Goal: Find specific page/section: Find specific page/section

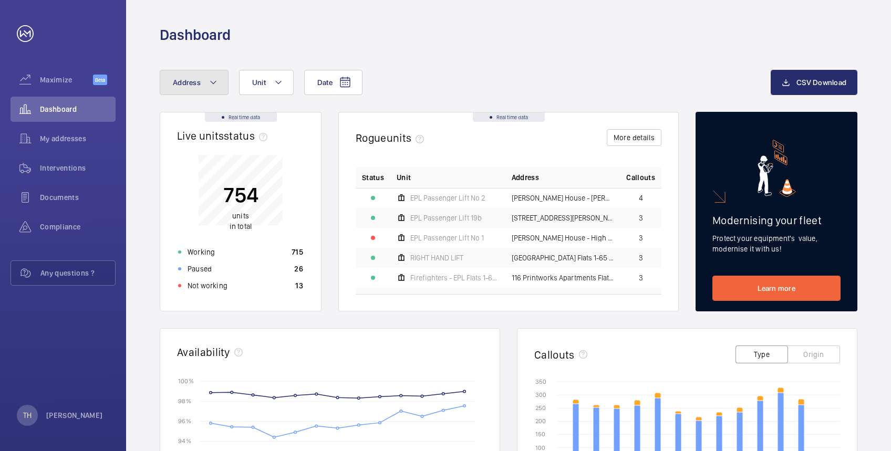
click at [213, 82] on mat-icon at bounding box center [213, 82] width 8 height 13
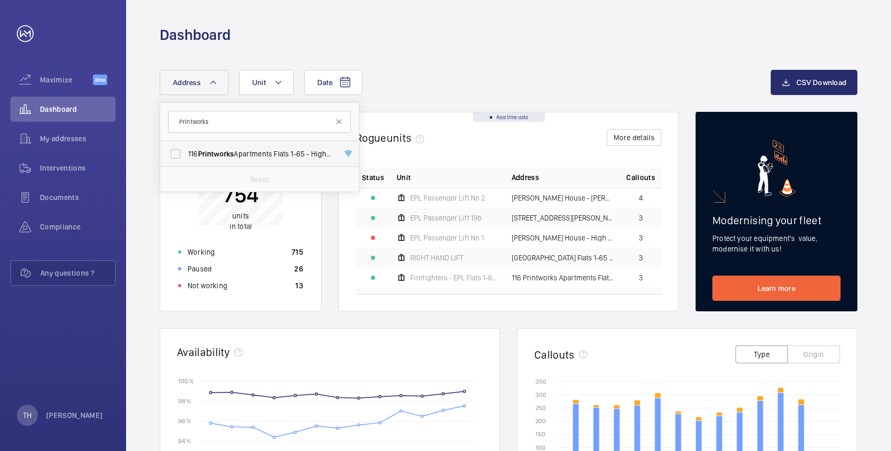
type input "Printworks"
click at [238, 152] on span "116 Printworks Apartments Flats 1-65 - High Risk Building - 116 Printworks Apar…" at bounding box center [260, 154] width 145 height 11
click at [186, 152] on input "116 Printworks Apartments Flats 1-65 - High Risk Building - 116 Printworks Apar…" at bounding box center [175, 153] width 21 height 21
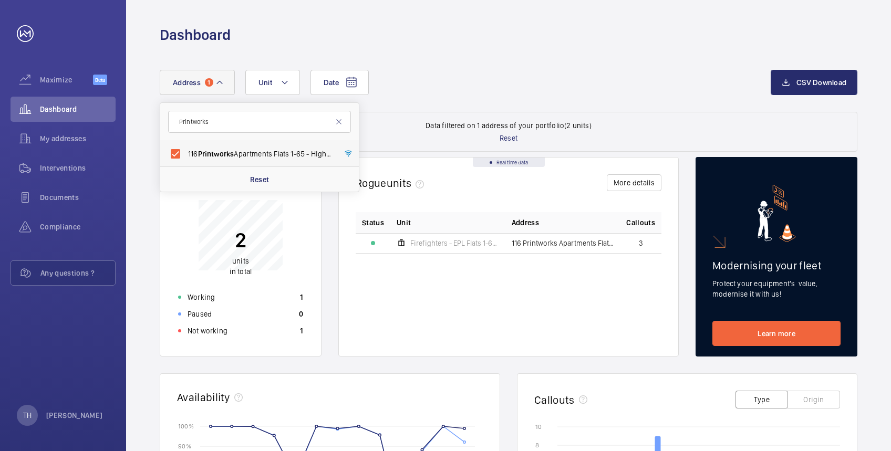
click at [220, 156] on span "Printworks" at bounding box center [216, 154] width 36 height 8
click at [186, 156] on input "116 Printworks Apartments Flats 1-65 - High Risk Building - 116 Printworks Apar…" at bounding box center [175, 153] width 21 height 21
checkbox input "false"
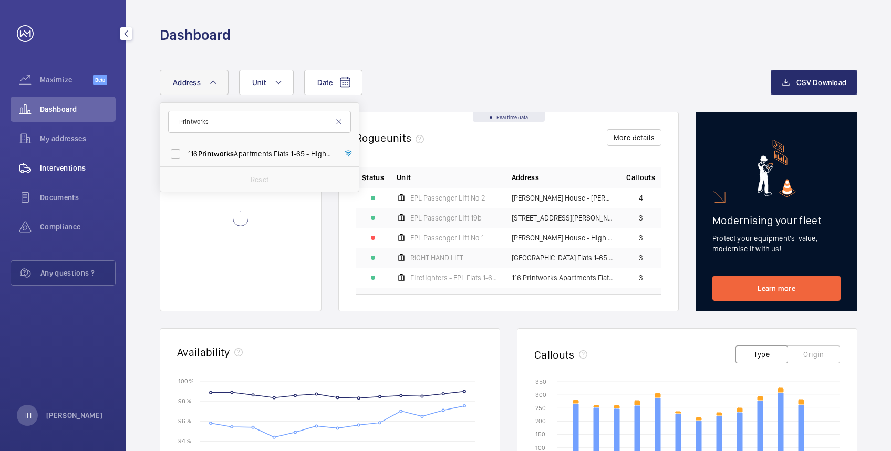
click at [69, 171] on span "Interventions" at bounding box center [78, 168] width 76 height 11
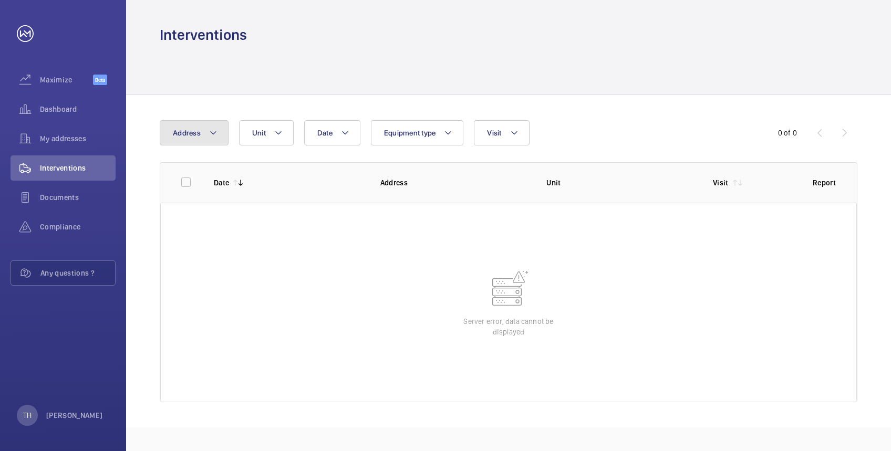
click at [213, 133] on mat-icon at bounding box center [213, 133] width 8 height 13
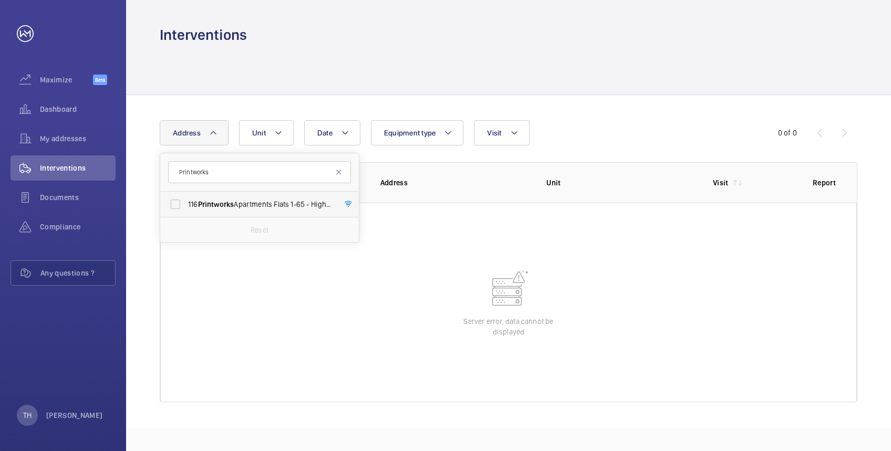
type input "Printworks"
click at [225, 201] on span "Printworks" at bounding box center [216, 204] width 36 height 8
click at [186, 201] on input "116 Printworks Apartments Flats 1-65 - High Risk Building - 116 Printworks Apar…" at bounding box center [175, 204] width 21 height 21
click at [230, 198] on label "116 Printworks Apartments Flats 1-65 - High Risk Building - 116 Printworks Apar…" at bounding box center [251, 204] width 183 height 25
click at [186, 198] on input "116 Printworks Apartments Flats 1-65 - High Risk Building - 116 Printworks Apar…" at bounding box center [175, 204] width 21 height 21
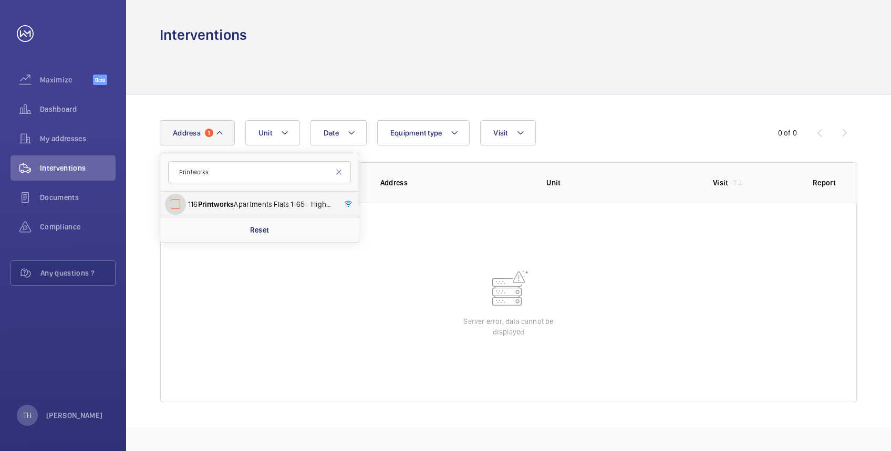
checkbox input "false"
click at [26, 32] on link at bounding box center [25, 33] width 17 height 17
